Goal: Task Accomplishment & Management: Complete application form

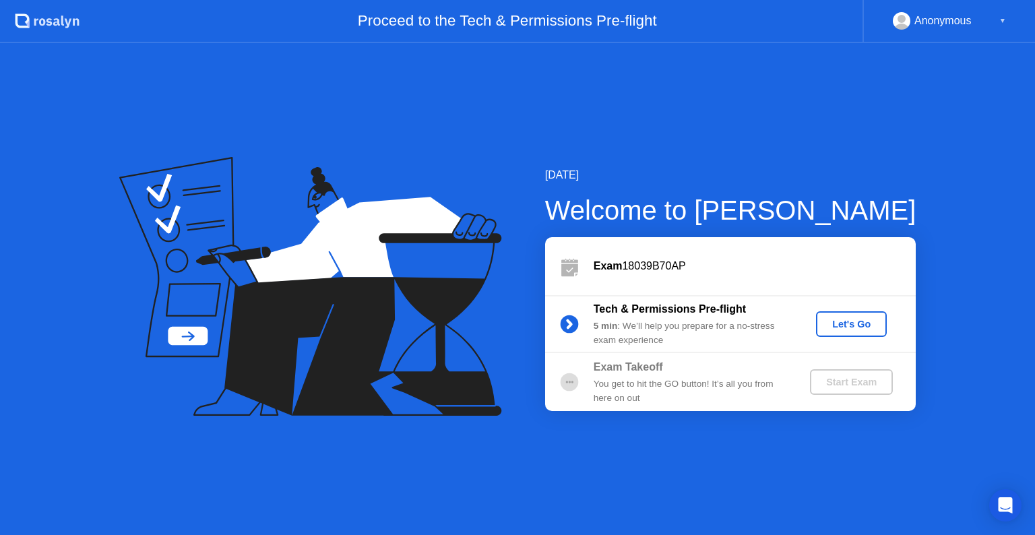
click at [858, 329] on div "Let's Go" at bounding box center [851, 324] width 60 height 11
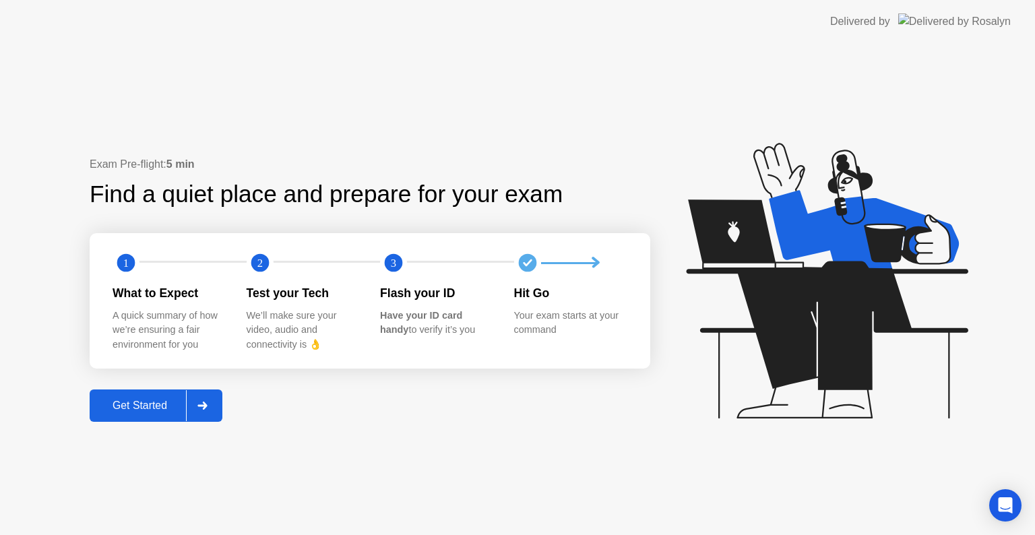
click at [136, 394] on button "Get Started" at bounding box center [156, 405] width 133 height 32
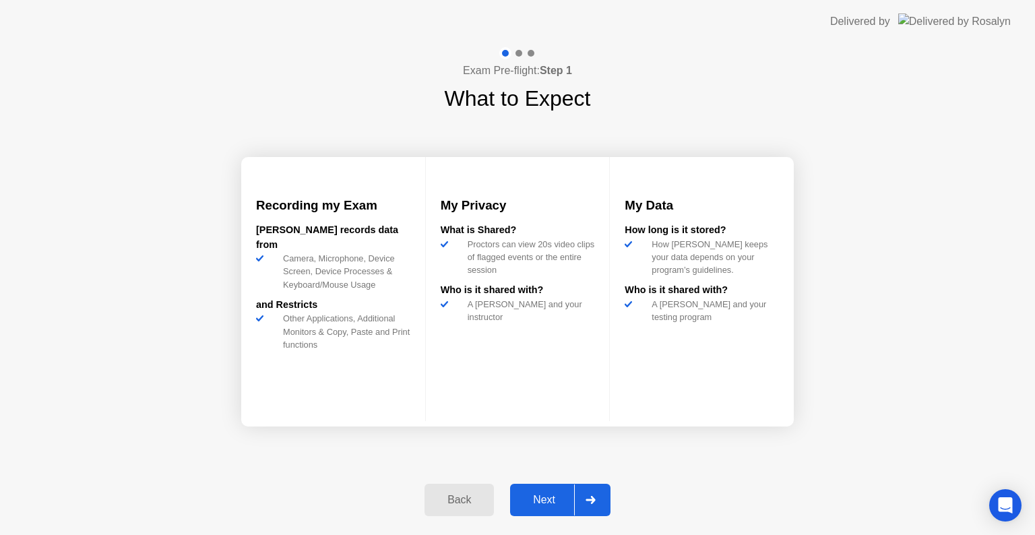
click at [526, 498] on div "Next" at bounding box center [544, 500] width 60 height 12
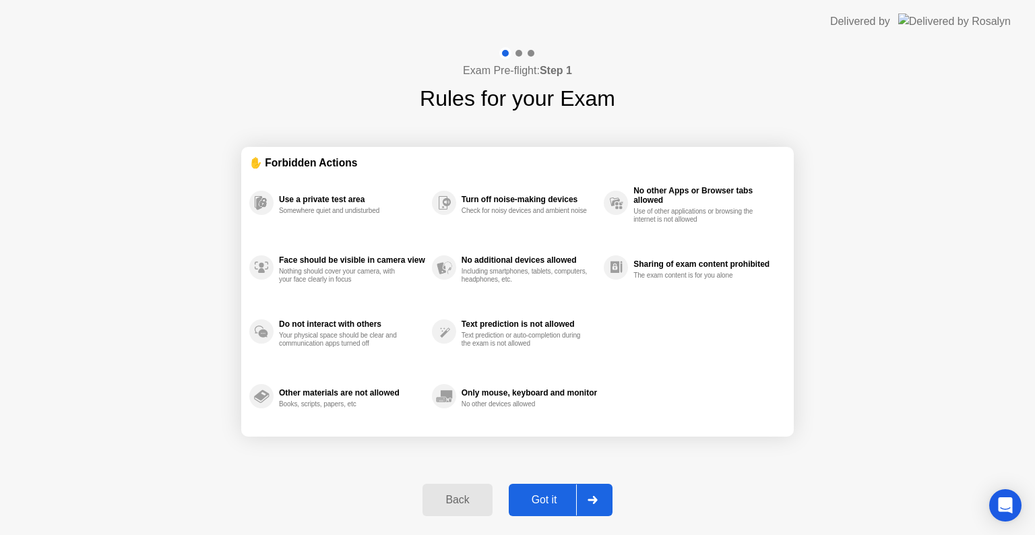
click at [526, 503] on div "Got it" at bounding box center [544, 500] width 63 height 12
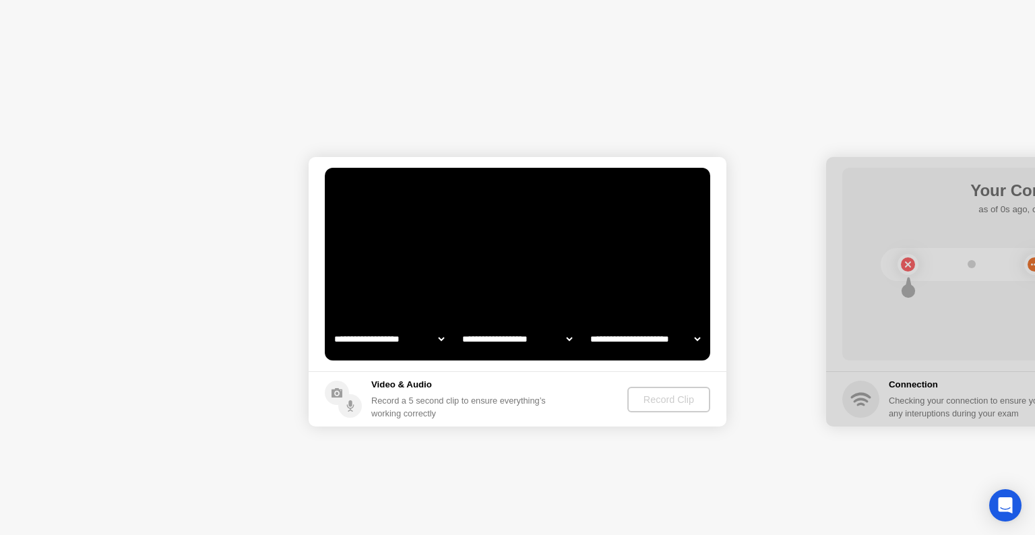
select select "**********"
select select "*******"
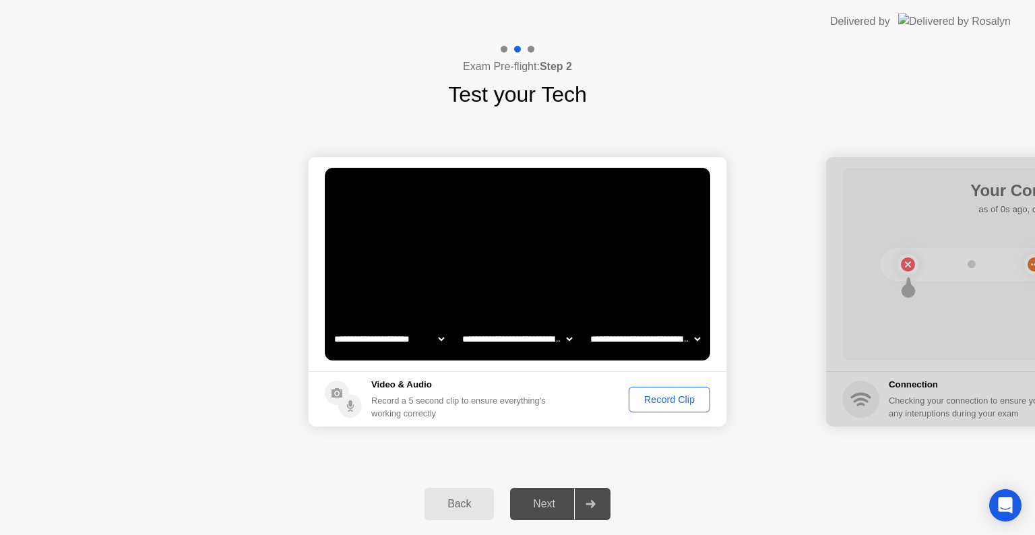
click at [658, 400] on div "Record Clip" at bounding box center [669, 399] width 72 height 11
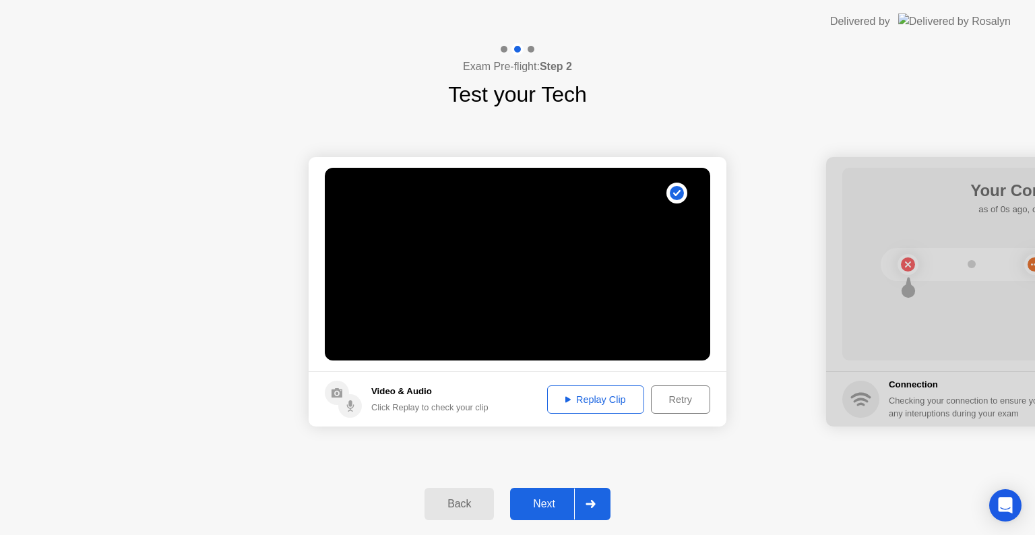
click at [550, 503] on div "Next" at bounding box center [544, 504] width 60 height 12
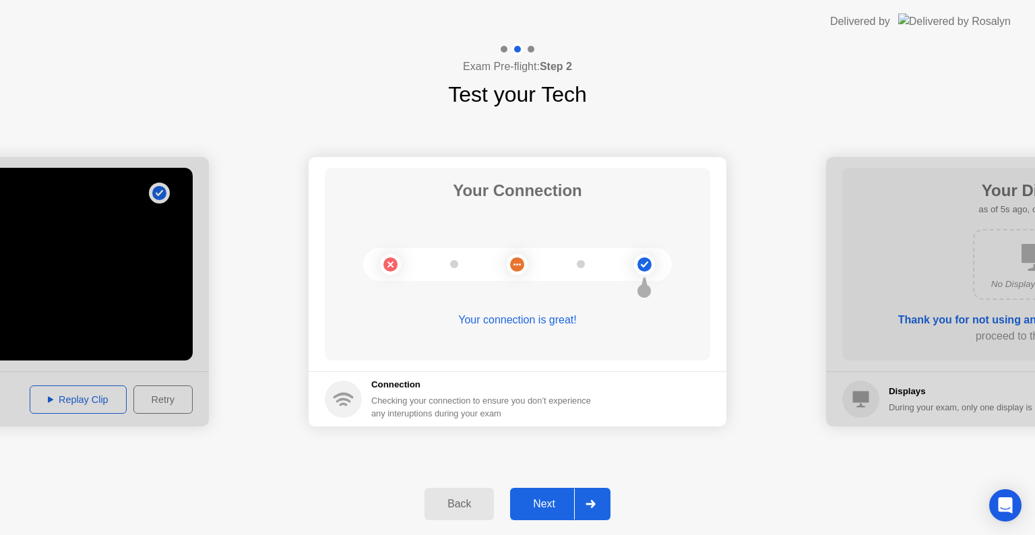
click at [550, 503] on div "Next" at bounding box center [544, 504] width 60 height 12
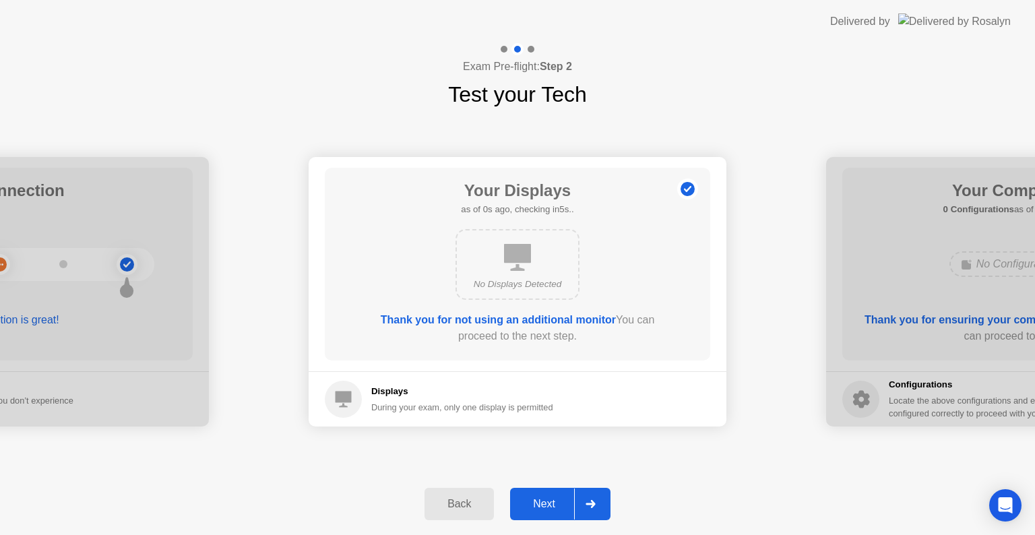
click at [550, 503] on div "Next" at bounding box center [544, 504] width 60 height 12
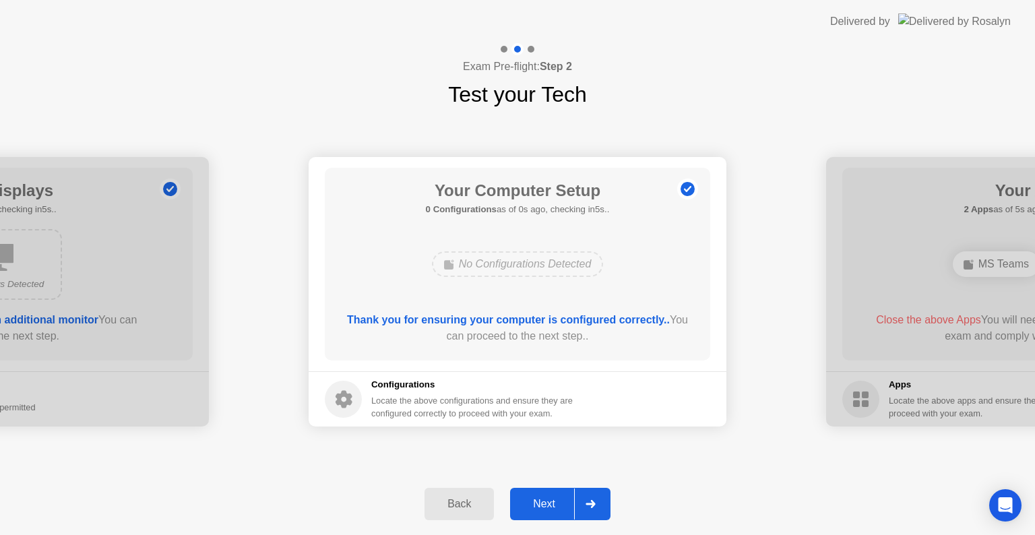
click at [550, 503] on div "Next" at bounding box center [544, 504] width 60 height 12
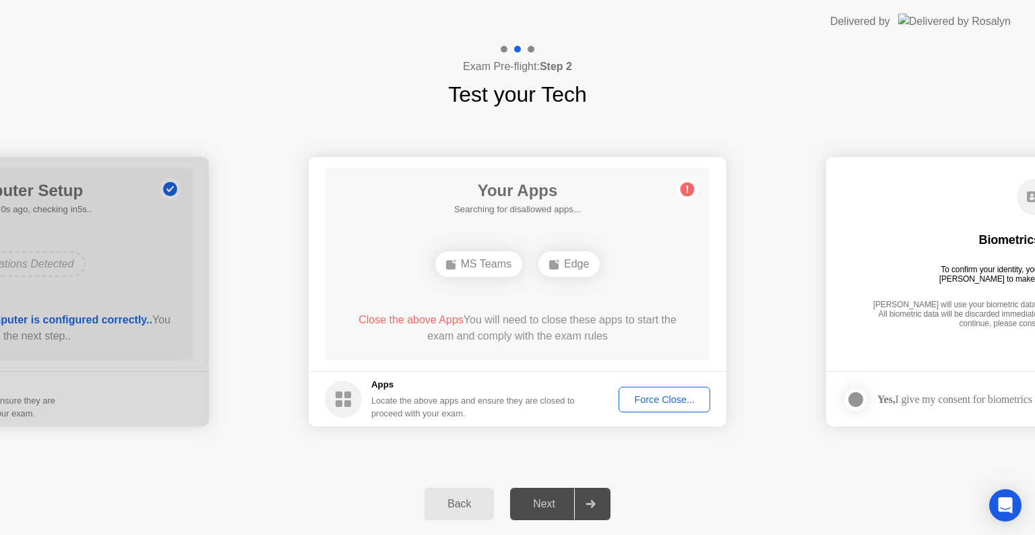
click at [662, 396] on div "Force Close..." at bounding box center [664, 399] width 82 height 11
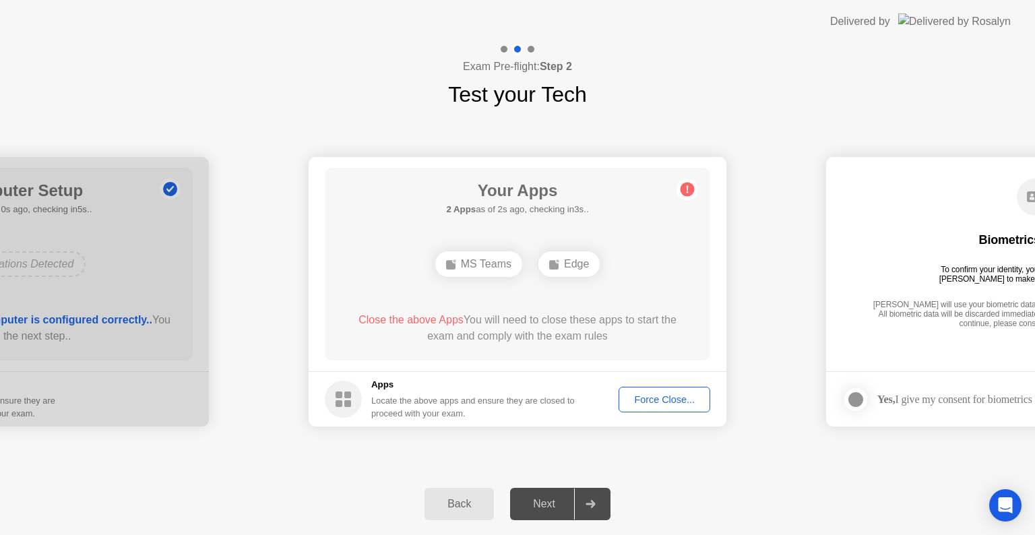
click at [661, 402] on div "Force Close..." at bounding box center [664, 399] width 82 height 11
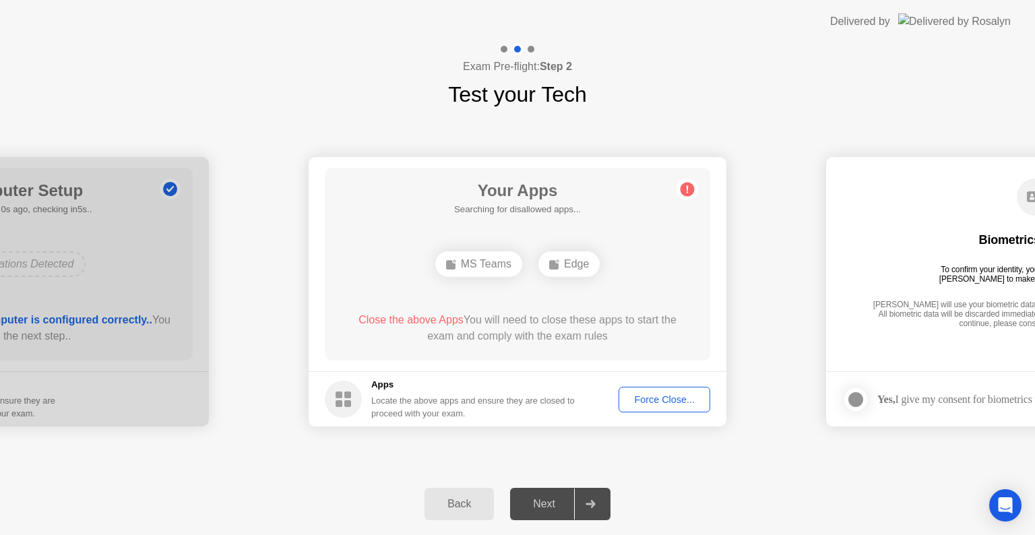
click at [672, 398] on div "Force Close..." at bounding box center [664, 399] width 82 height 11
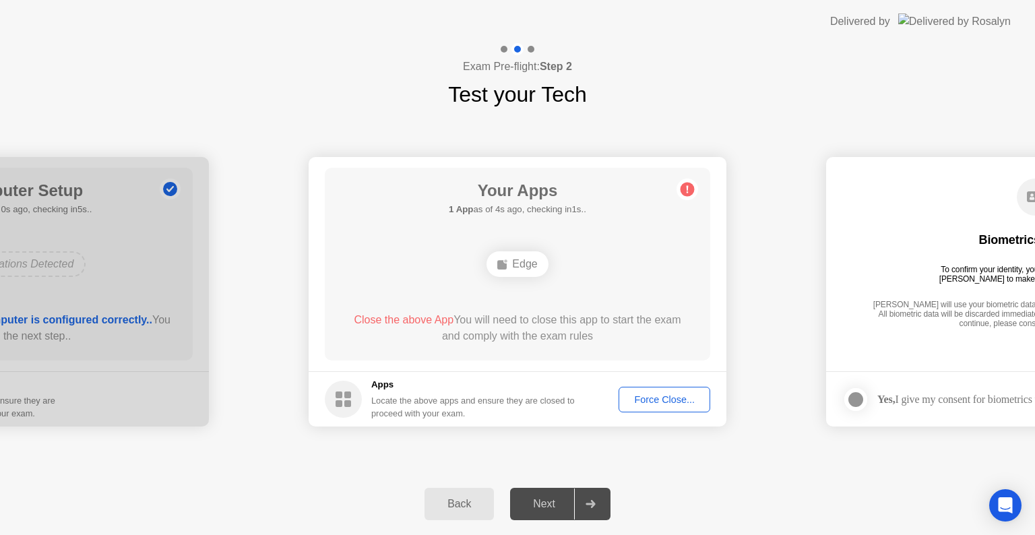
click at [639, 399] on div "Force Close..." at bounding box center [664, 399] width 82 height 11
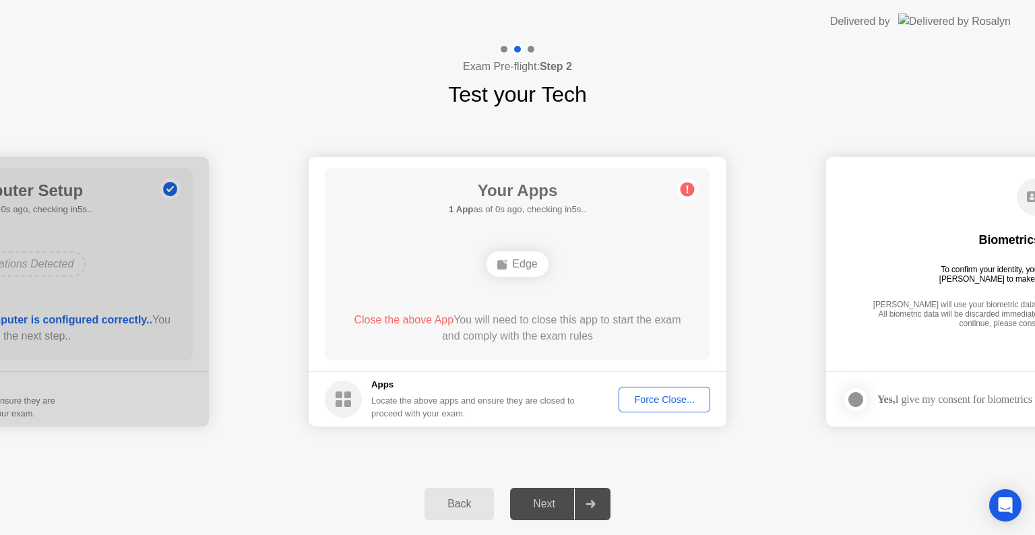
click at [667, 396] on div "Force Close..." at bounding box center [664, 399] width 82 height 11
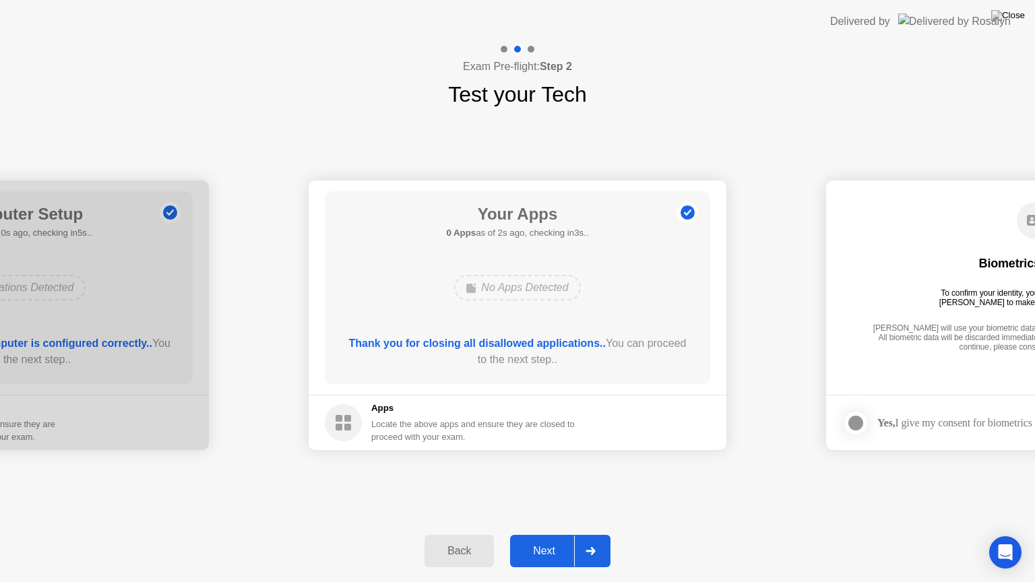
click at [544, 534] on div "Next" at bounding box center [544, 551] width 60 height 12
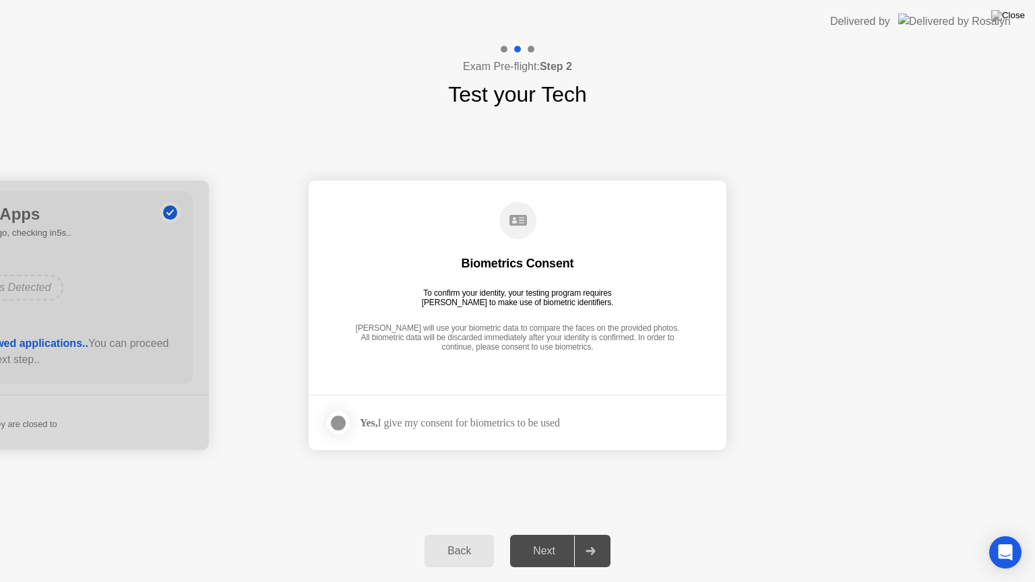
click at [341, 420] on div at bounding box center [338, 423] width 16 height 16
click at [528, 534] on button "Next" at bounding box center [560, 551] width 100 height 32
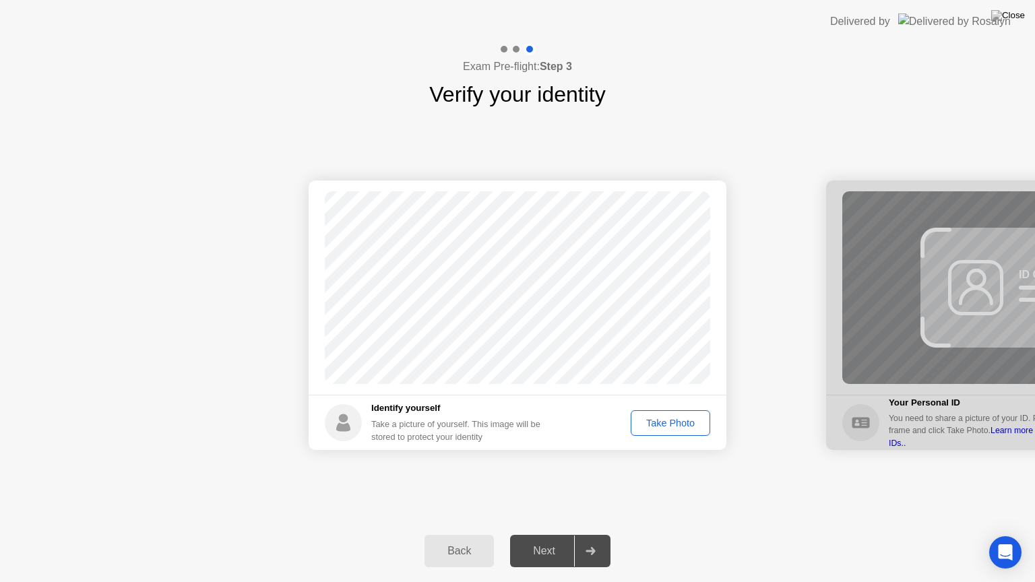
click at [678, 420] on div "Take Photo" at bounding box center [670, 423] width 70 height 11
click at [532, 534] on div "Next" at bounding box center [544, 551] width 60 height 12
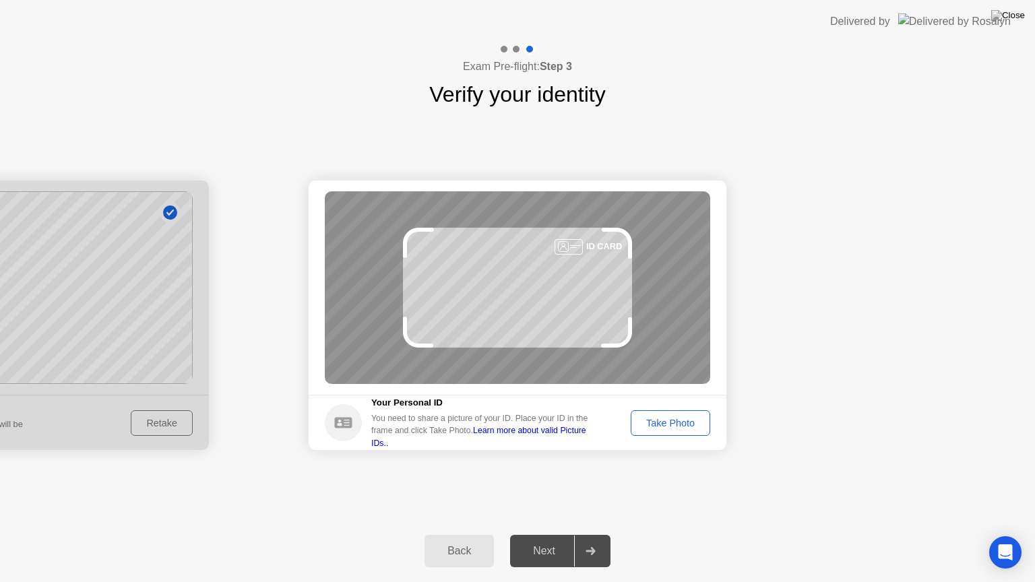
click at [668, 418] on div "Take Photo" at bounding box center [670, 423] width 70 height 11
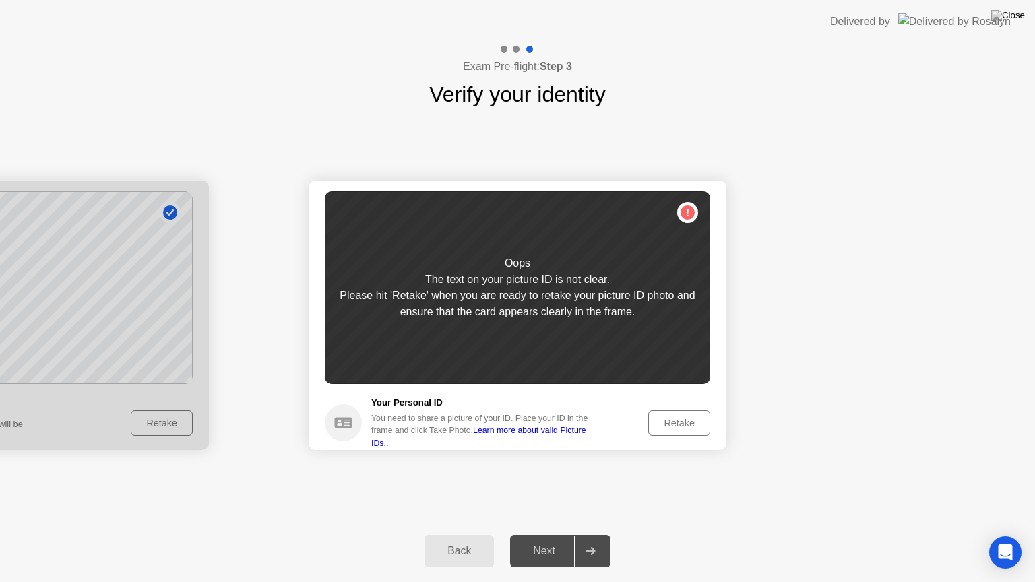
click at [686, 426] on div "Retake" at bounding box center [679, 423] width 53 height 11
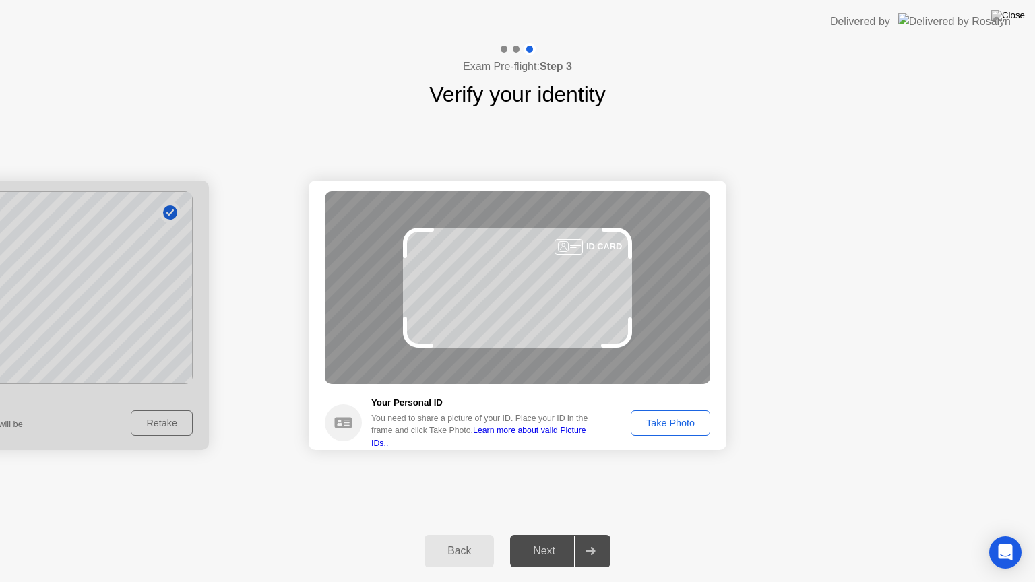
click at [691, 412] on button "Take Photo" at bounding box center [671, 423] width 80 height 26
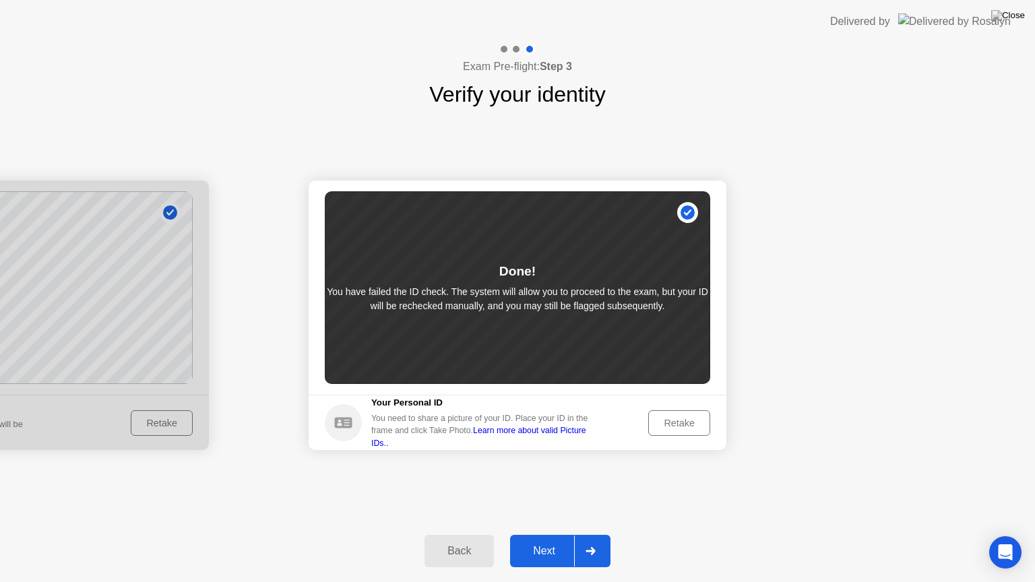
click at [534, 534] on div "Next" at bounding box center [544, 551] width 60 height 12
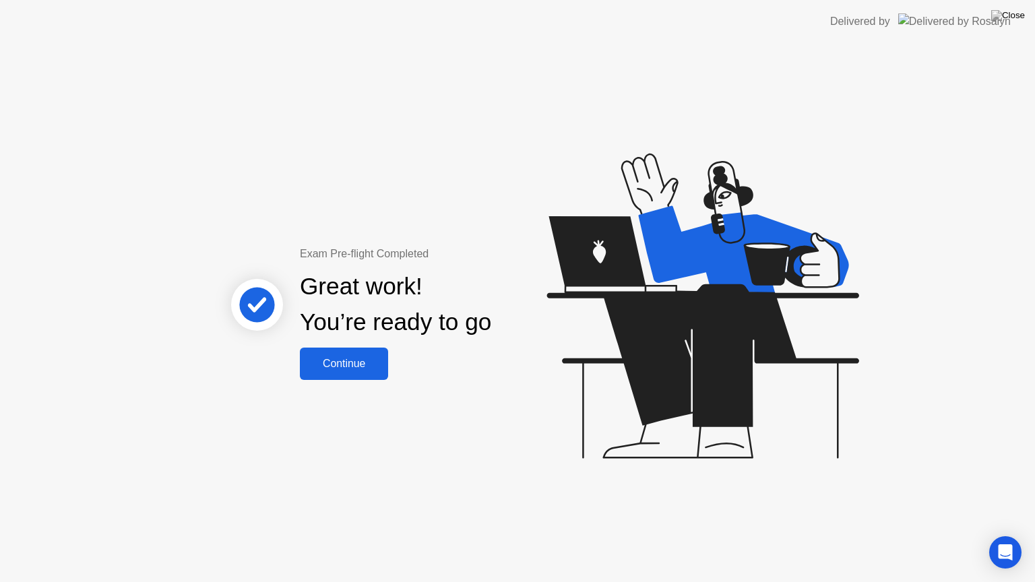
click at [367, 351] on button "Continue" at bounding box center [344, 364] width 88 height 32
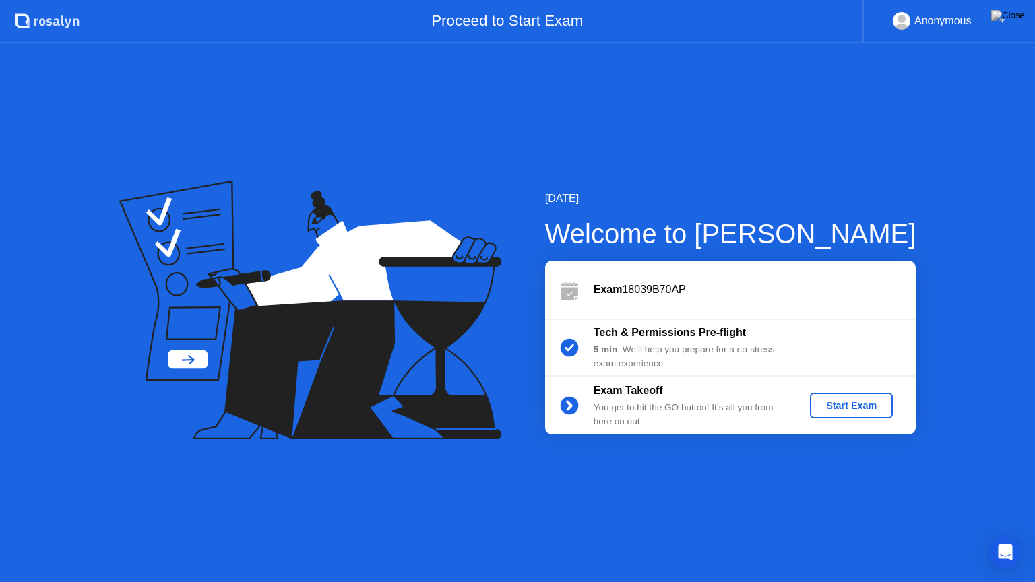
click at [857, 411] on div "Start Exam" at bounding box center [851, 405] width 72 height 11
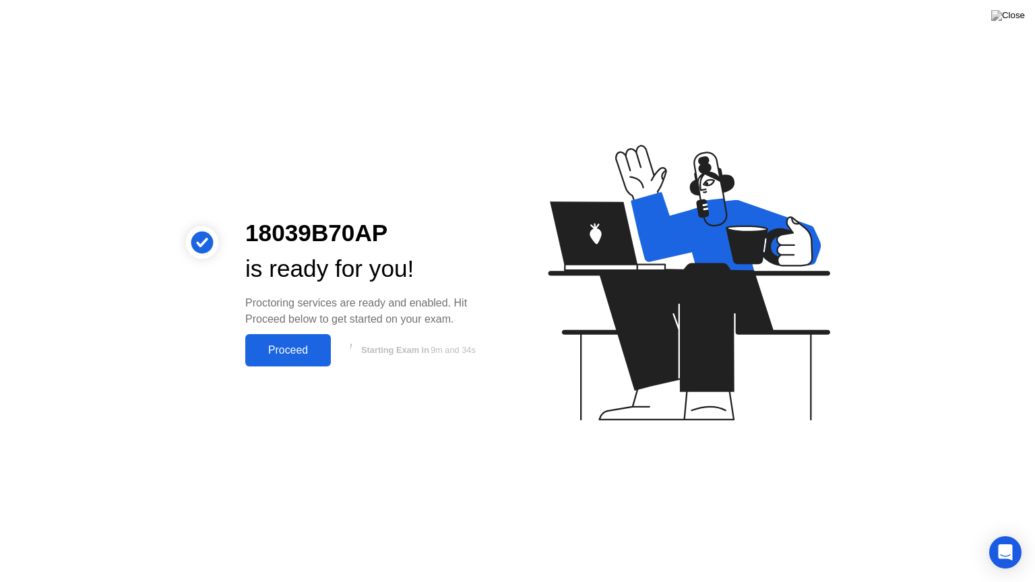
click at [286, 352] on div "Proceed" at bounding box center [287, 350] width 77 height 12
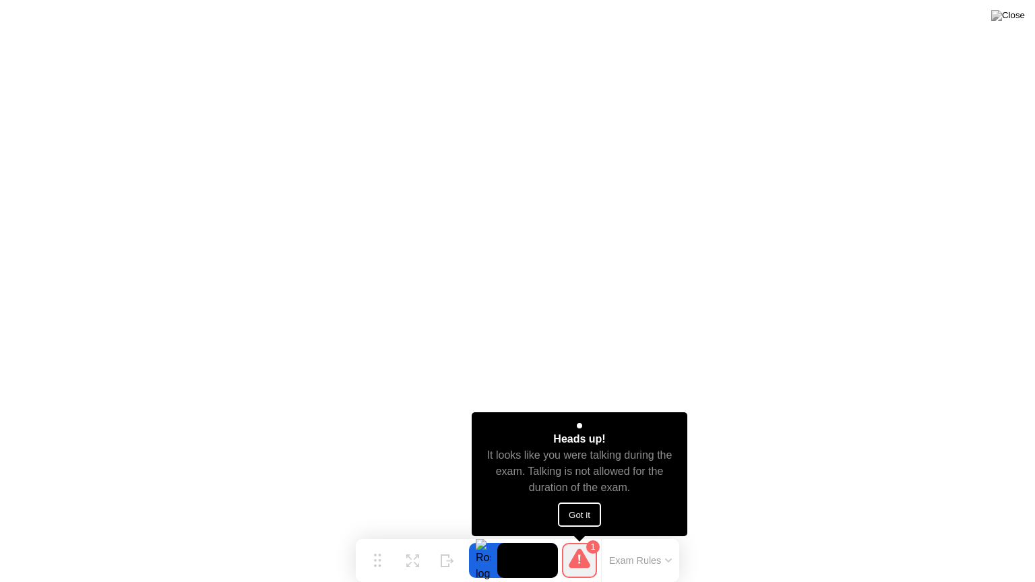
click at [575, 514] on button "Got it" at bounding box center [579, 515] width 43 height 24
